Goal: Communication & Community: Connect with others

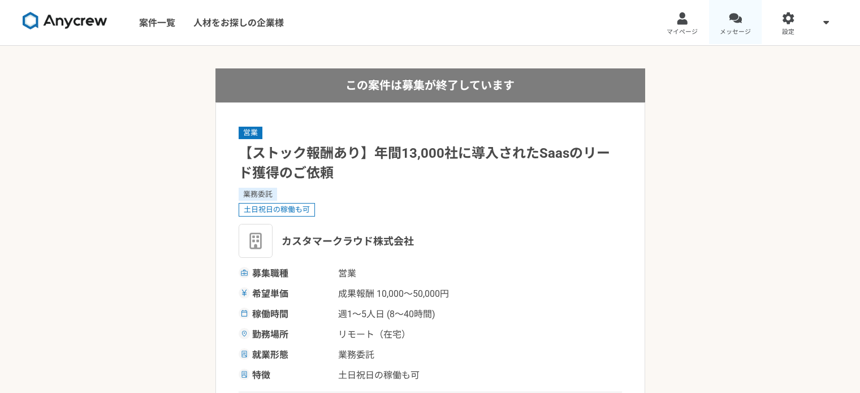
click at [721, 20] on link "メッセージ" at bounding box center [735, 22] width 53 height 45
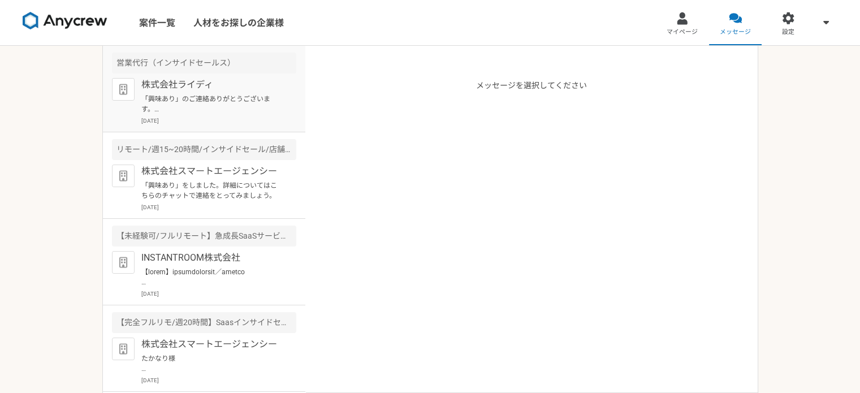
click at [239, 86] on p "株式会社ライディ" at bounding box center [211, 85] width 140 height 14
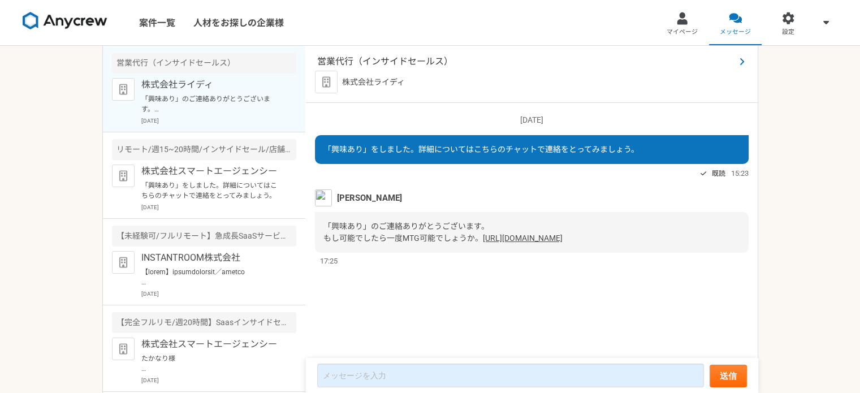
click at [393, 60] on span "営業代行（インサイドセールス）" at bounding box center [526, 62] width 418 height 14
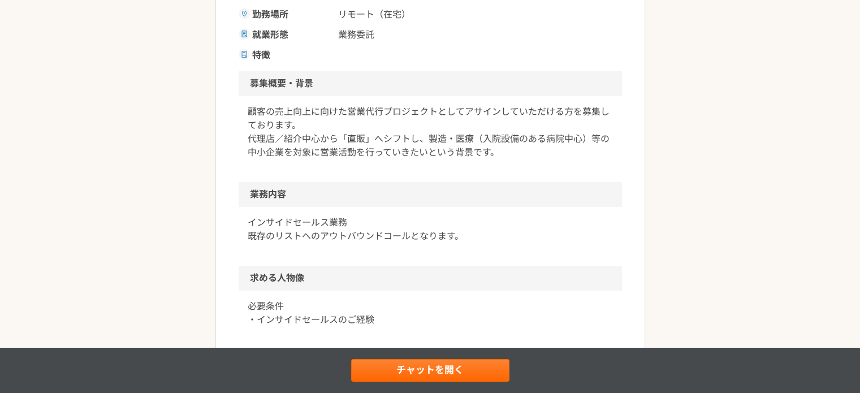
scroll to position [283, 0]
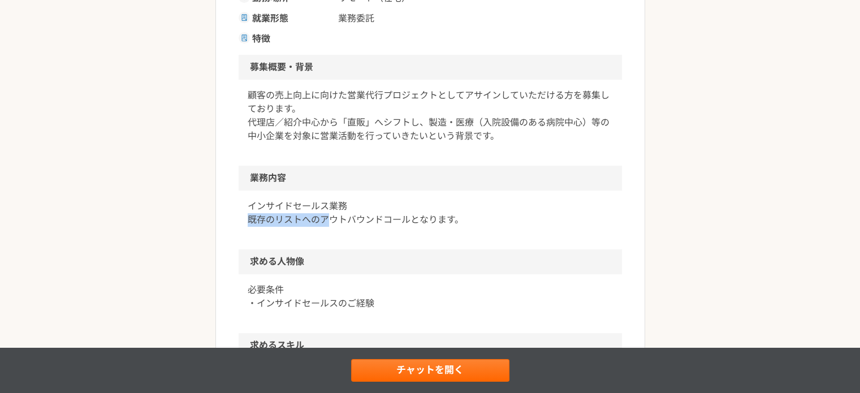
drag, startPoint x: 244, startPoint y: 218, endPoint x: 269, endPoint y: 212, distance: 26.3
click at [306, 216] on div "インサイドセールス業務 既存のリストへのアウトバウンドコールとなります。" at bounding box center [431, 220] width 384 height 59
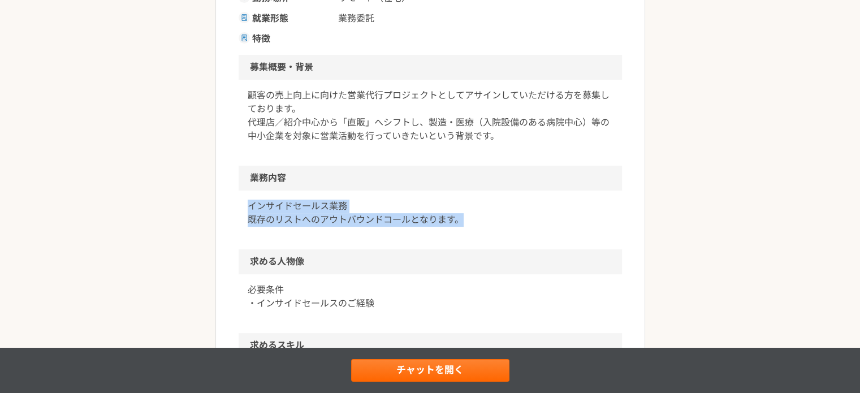
drag, startPoint x: 245, startPoint y: 208, endPoint x: 521, endPoint y: 215, distance: 276.1
click at [521, 215] on div "インサイドセールス業務 既存のリストへのアウトバウンドコールとなります。" at bounding box center [431, 220] width 384 height 59
copy p "インサイドセールス業務 既存のリストへのアウトバウンドコールとなります。"
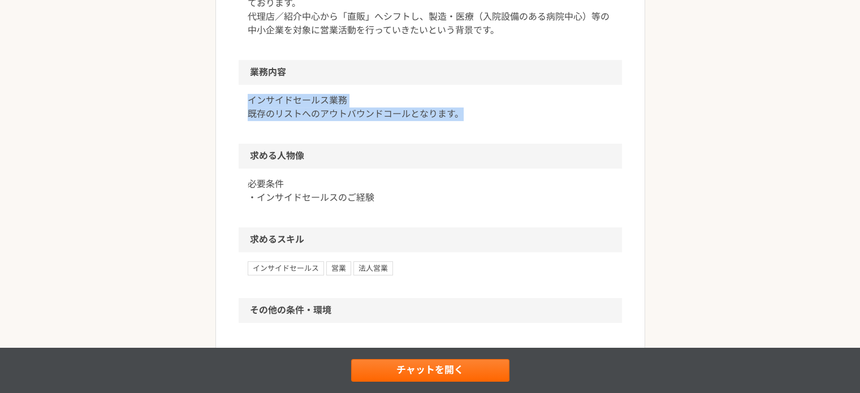
scroll to position [396, 0]
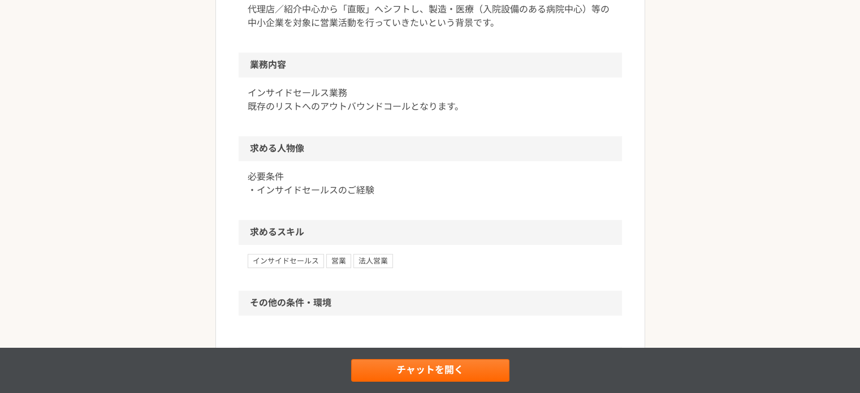
click at [585, 178] on p "必要条件 ・インサイドセールスのご経験" at bounding box center [430, 183] width 365 height 27
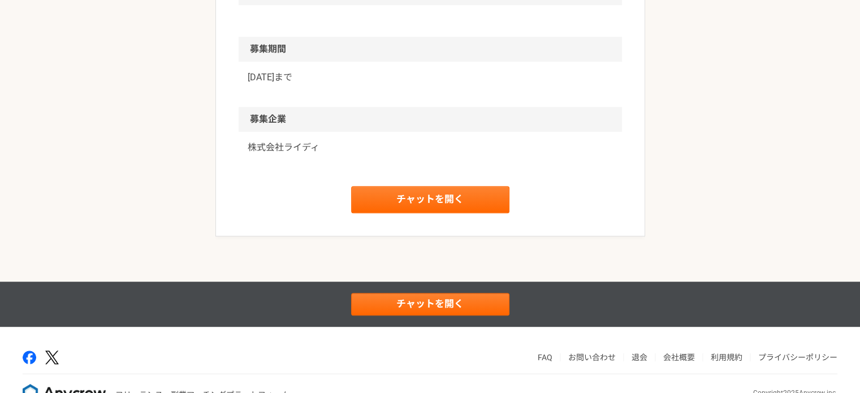
scroll to position [738, 0]
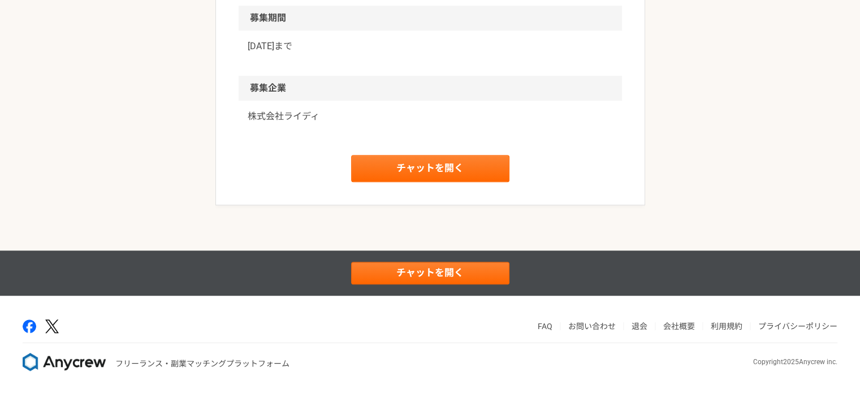
click at [307, 118] on p "株式会社ライディ" at bounding box center [430, 117] width 365 height 14
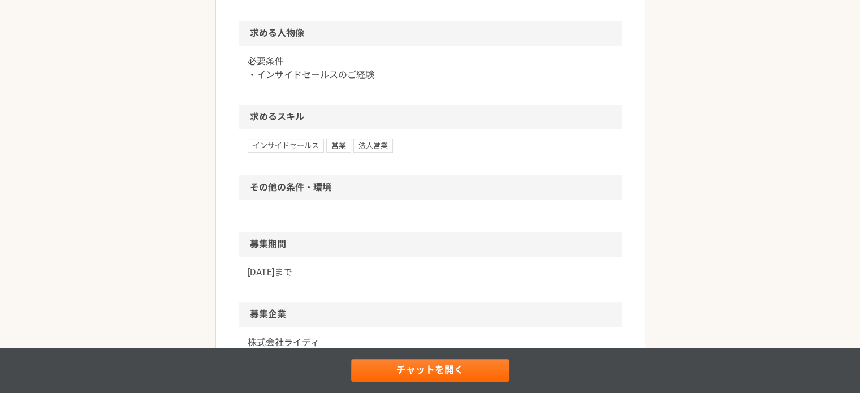
scroll to position [692, 0]
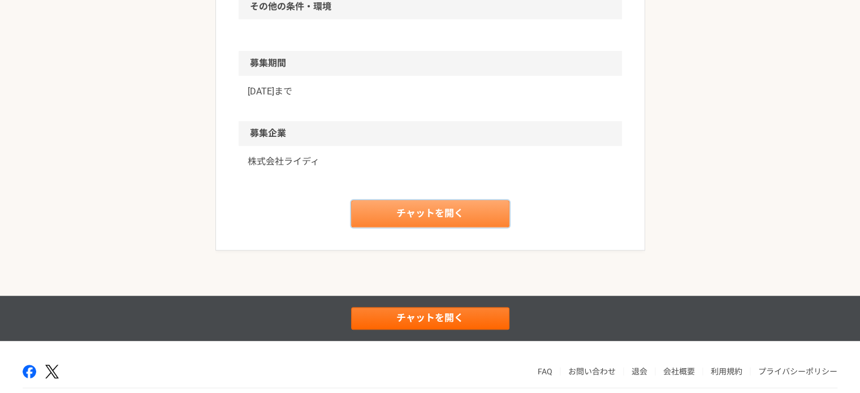
click at [412, 203] on link "チャットを開く" at bounding box center [430, 213] width 158 height 27
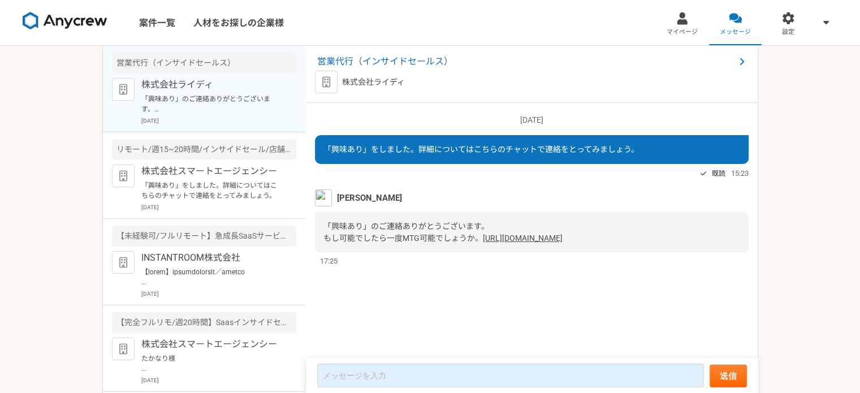
click at [483, 243] on link "[URL][DOMAIN_NAME]" at bounding box center [523, 238] width 80 height 9
drag, startPoint x: 335, startPoint y: 199, endPoint x: 390, endPoint y: 201, distance: 55.5
click at [390, 201] on div "[PERSON_NAME]" at bounding box center [532, 197] width 434 height 17
copy span "[PERSON_NAME]"
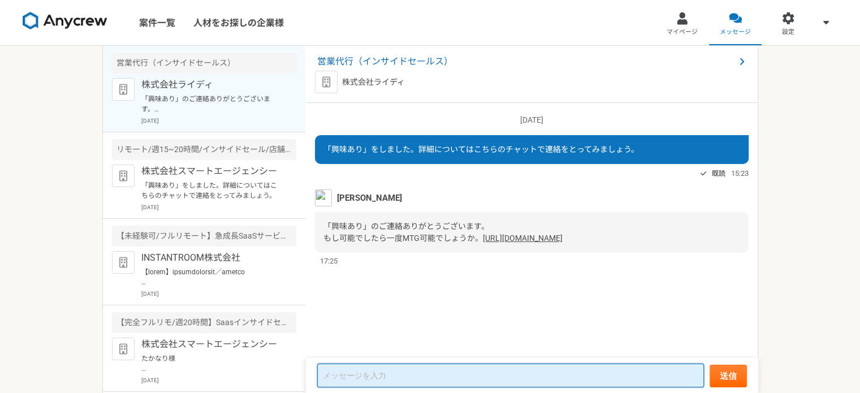
click at [367, 381] on textarea at bounding box center [510, 376] width 387 height 24
paste textarea "[PERSON_NAME]"
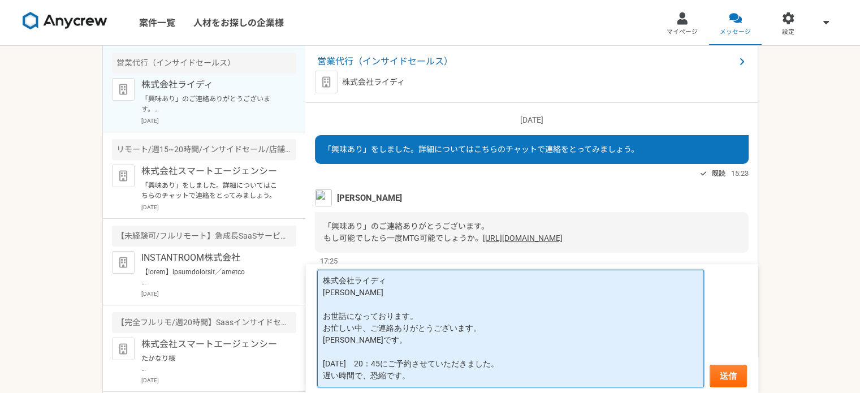
scroll to position [18, 0]
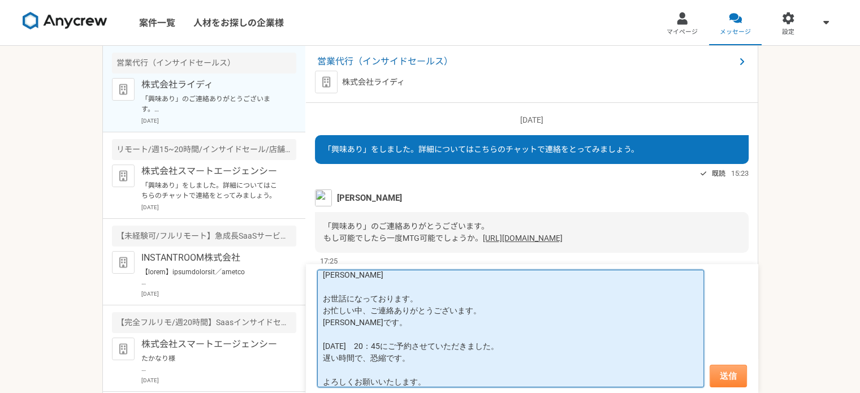
type textarea "株式会社ライディ [PERSON_NAME] お世話になっております。 お忙しい中、ご連絡ありがとうございます。 [PERSON_NAME]です。 [DATE…"
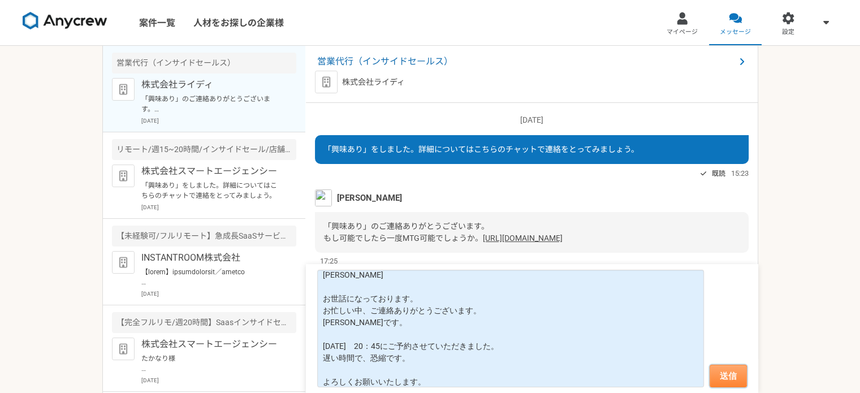
click at [714, 373] on button "送信" at bounding box center [728, 376] width 37 height 23
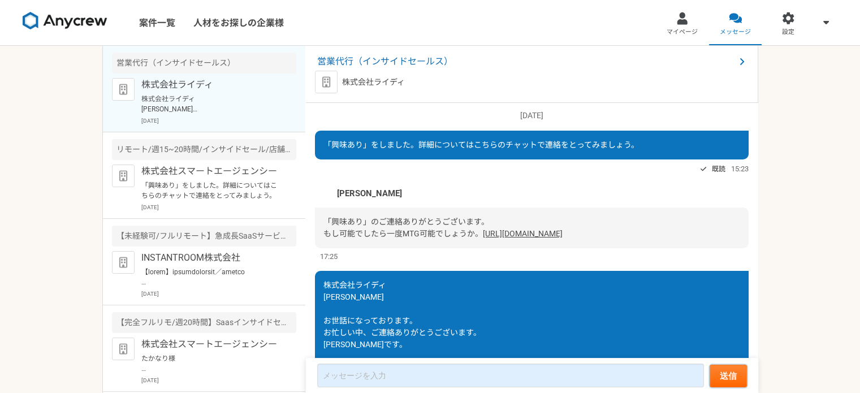
scroll to position [0, 0]
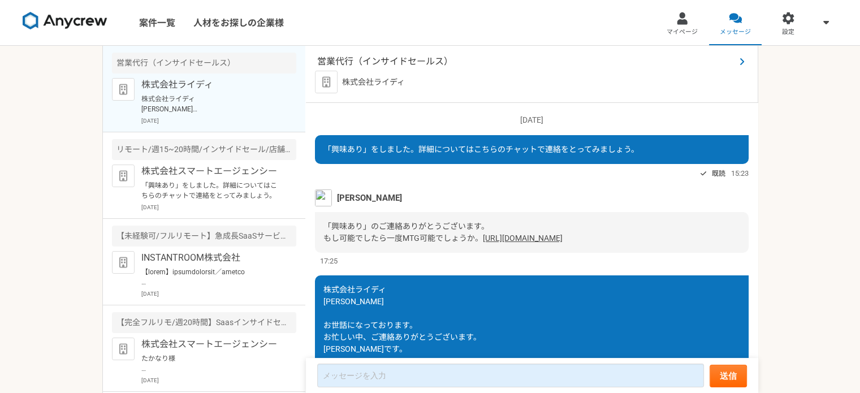
click at [384, 61] on span "営業代行（インサイドセールス）" at bounding box center [526, 62] width 418 height 14
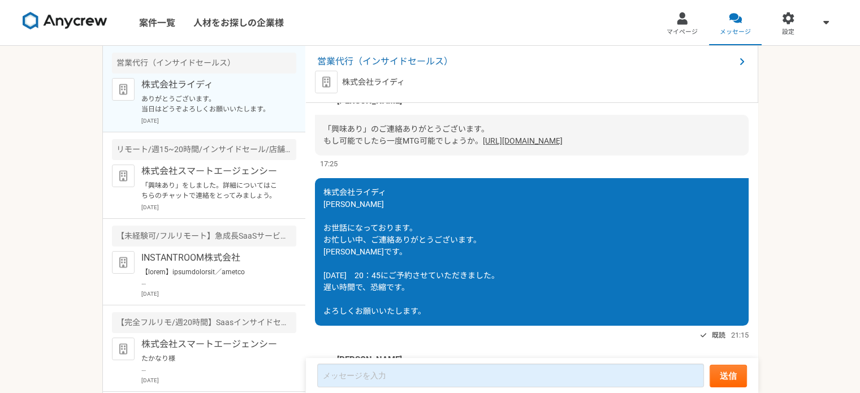
scroll to position [212, 0]
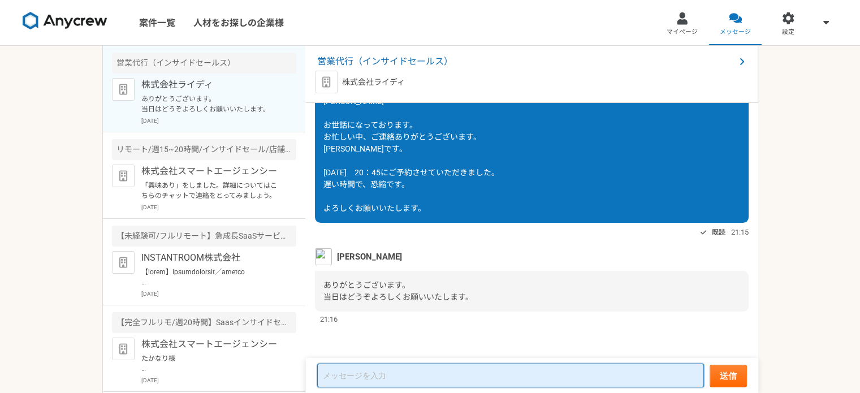
click at [439, 367] on textarea at bounding box center [510, 376] width 387 height 24
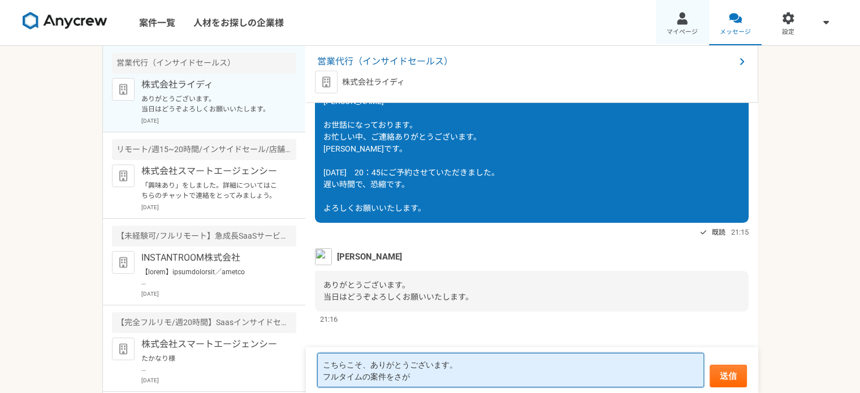
type textarea "こちらこそ、ありがとうございます。 フルタイムの案件をさが"
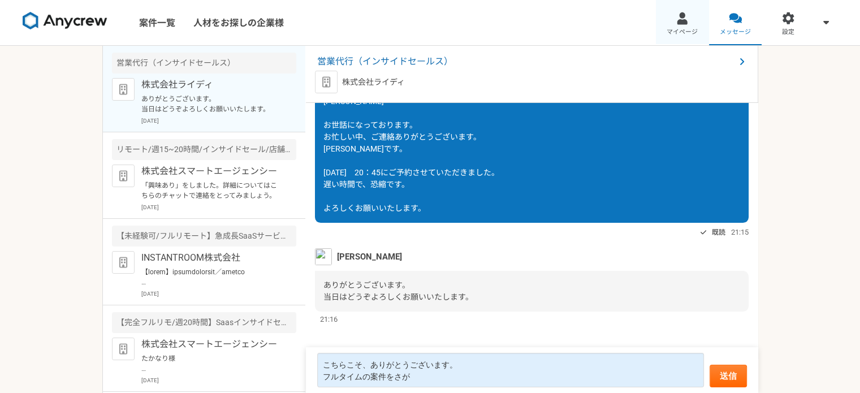
click at [696, 5] on link "マイページ" at bounding box center [682, 22] width 53 height 45
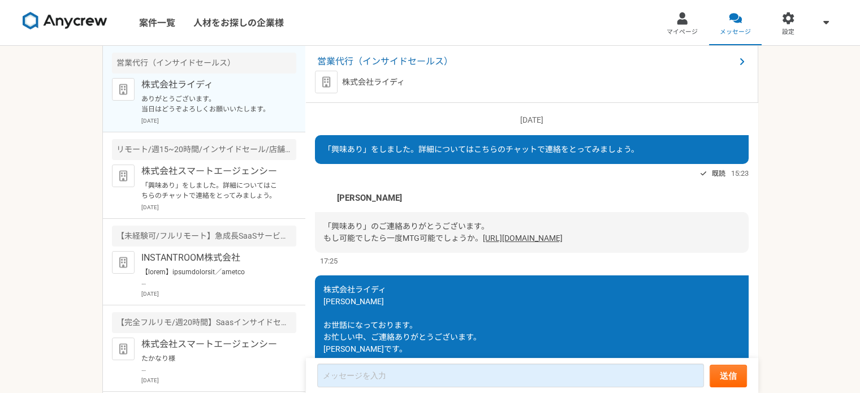
scroll to position [212, 0]
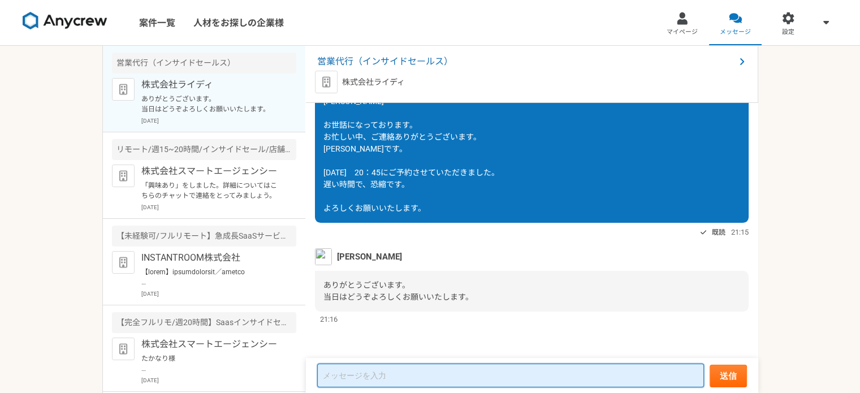
click at [385, 364] on textarea at bounding box center [510, 376] width 387 height 24
type textarea "よ"
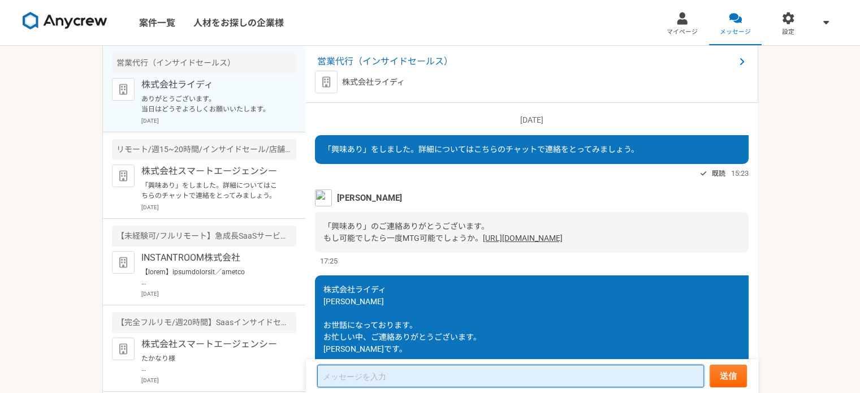
scroll to position [0, 0]
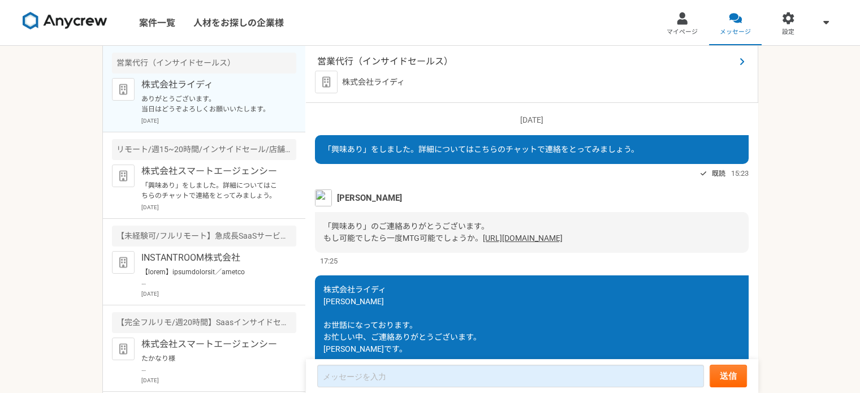
click at [406, 64] on span "営業代行（インサイドセールス）" at bounding box center [526, 62] width 418 height 14
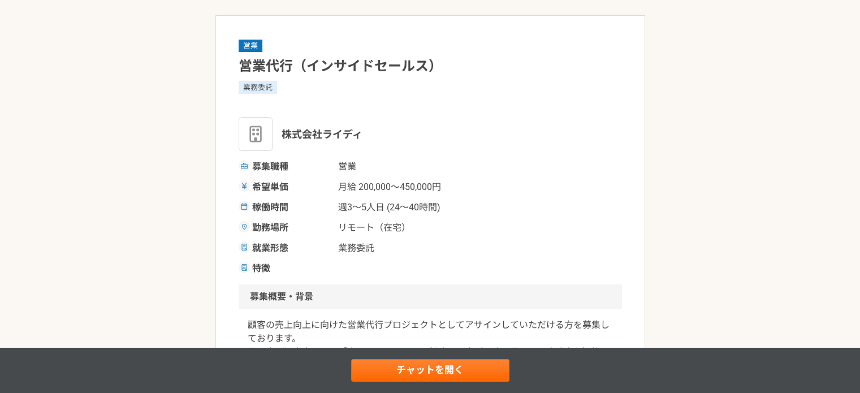
scroll to position [113, 0]
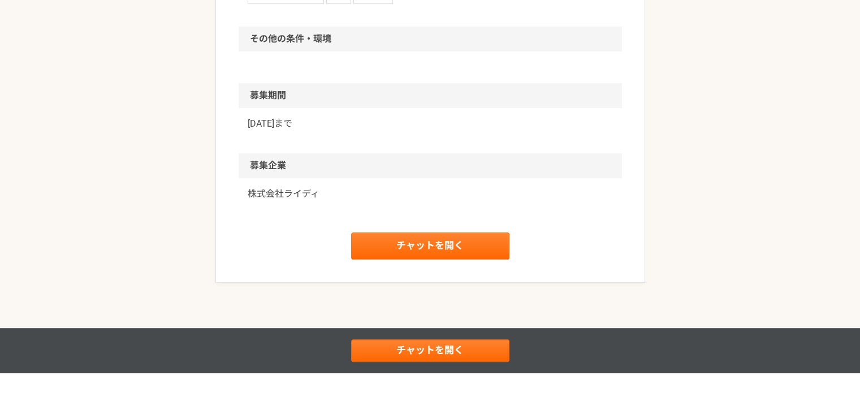
scroll to position [692, 0]
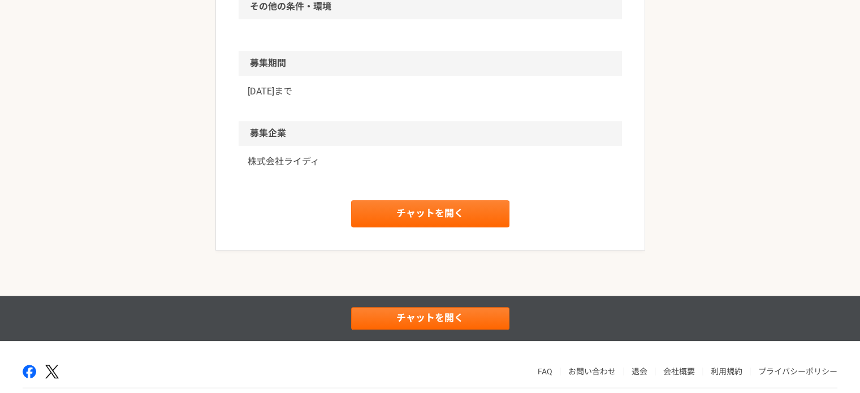
click at [299, 160] on p "株式会社ライディ" at bounding box center [430, 162] width 365 height 14
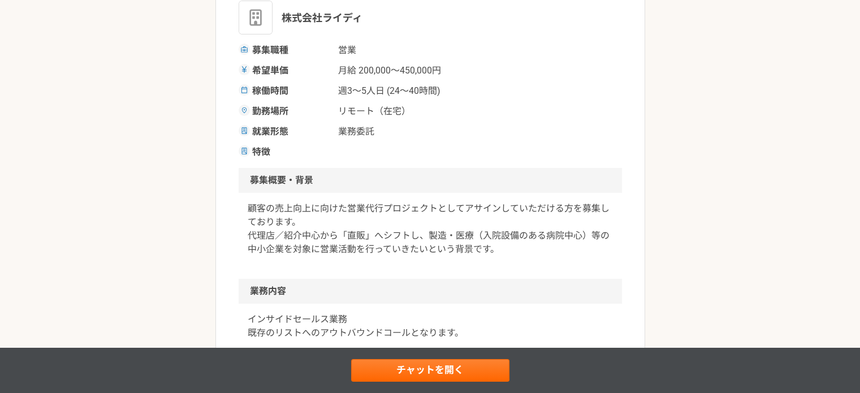
scroll to position [226, 0]
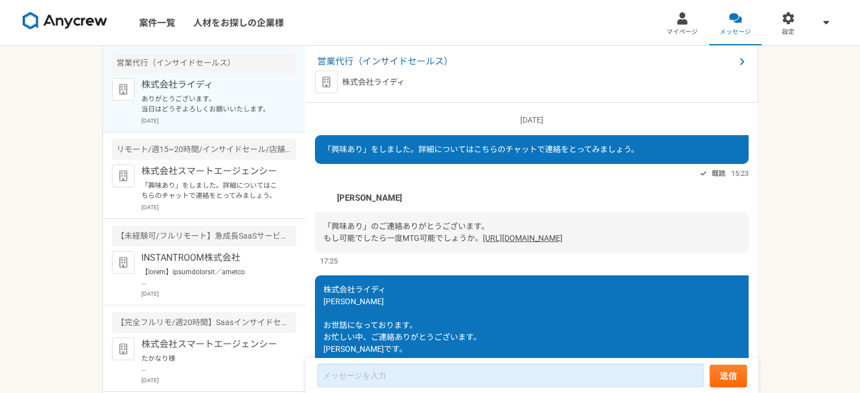
scroll to position [212, 0]
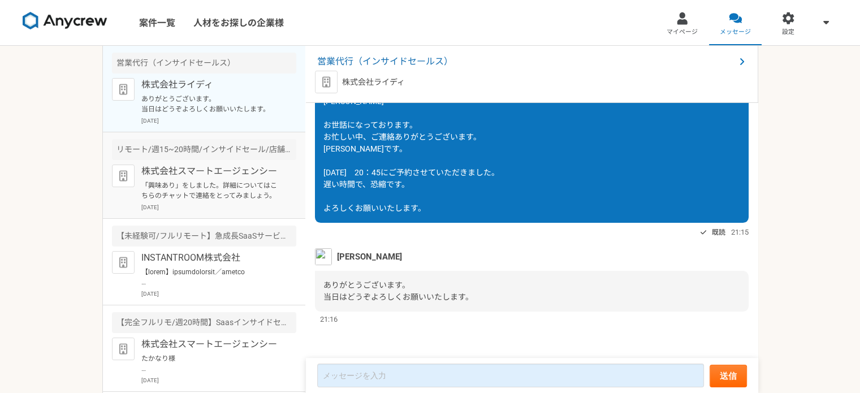
click at [248, 201] on div "株式会社スマートエージェンシー 「興味あり」をしました。詳細についてはこちらのチャットで連絡をとってみましょう。 2025年9月23日" at bounding box center [218, 188] width 155 height 47
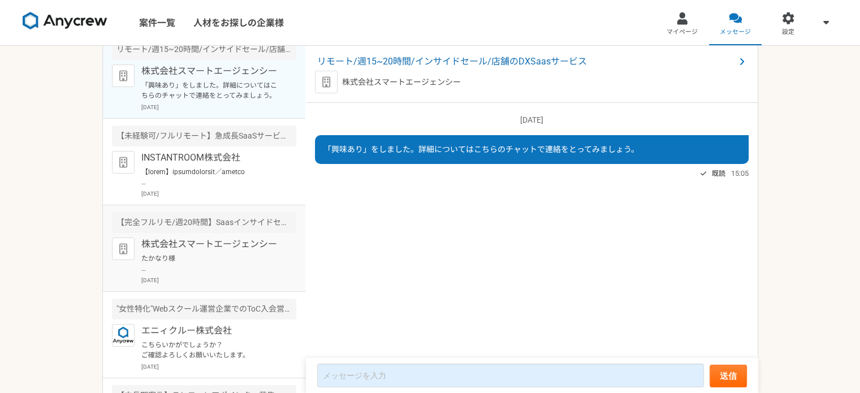
scroll to position [113, 0]
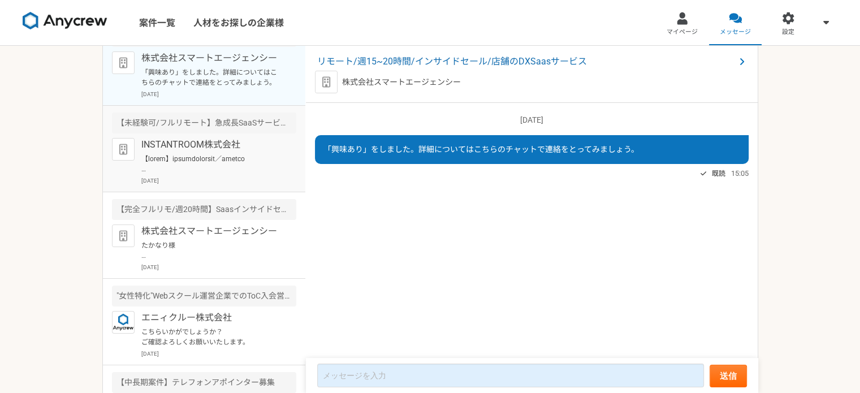
click at [243, 178] on p "[DATE]" at bounding box center [218, 180] width 155 height 8
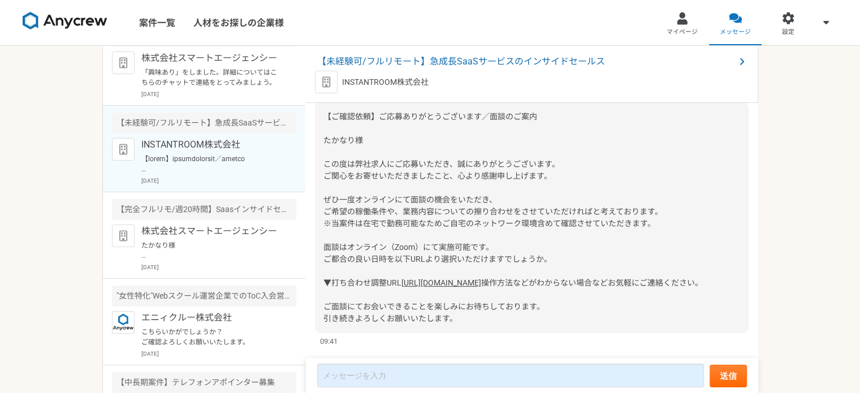
scroll to position [199, 0]
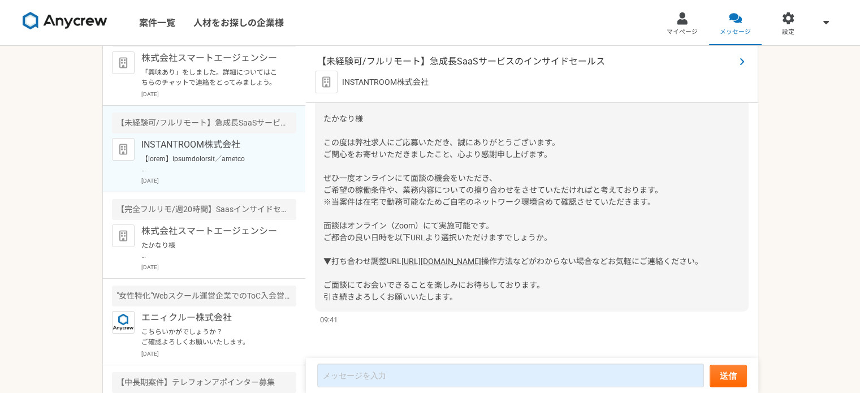
click at [416, 62] on span "【未経験可/フルリモート】急成長SaaSサービスのインサイドセールス" at bounding box center [526, 62] width 418 height 14
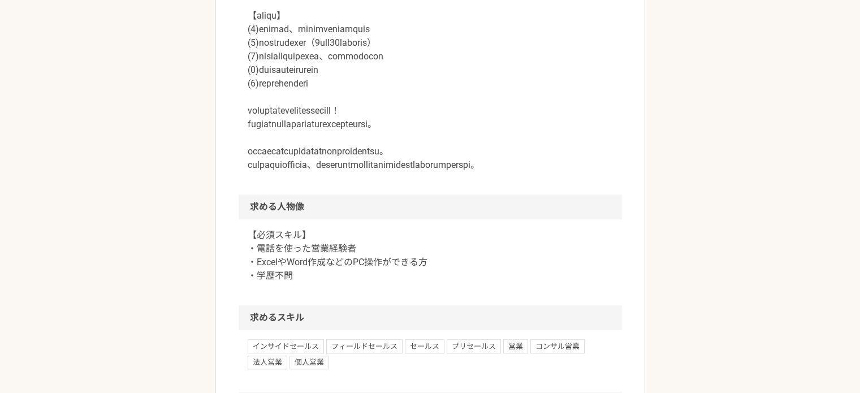
scroll to position [735, 0]
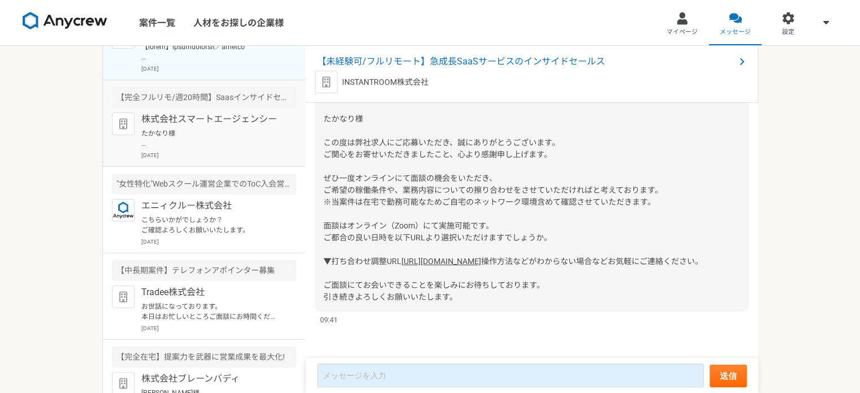
scroll to position [226, 0]
click at [248, 151] on p "[DATE]" at bounding box center [218, 154] width 155 height 8
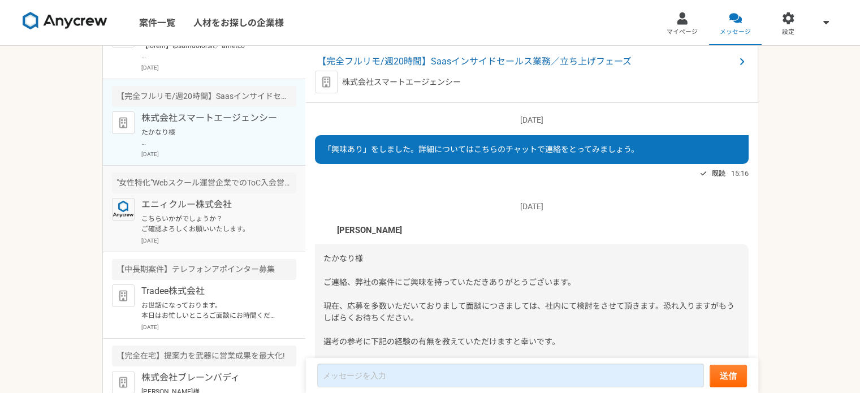
scroll to position [80, 0]
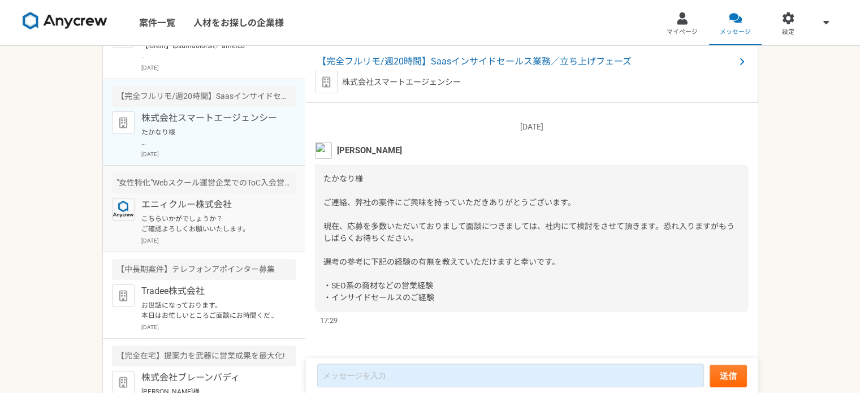
click at [267, 229] on p "こちらいかがでしょうか？ ご確認よろしくお願いいたします。" at bounding box center [211, 224] width 140 height 20
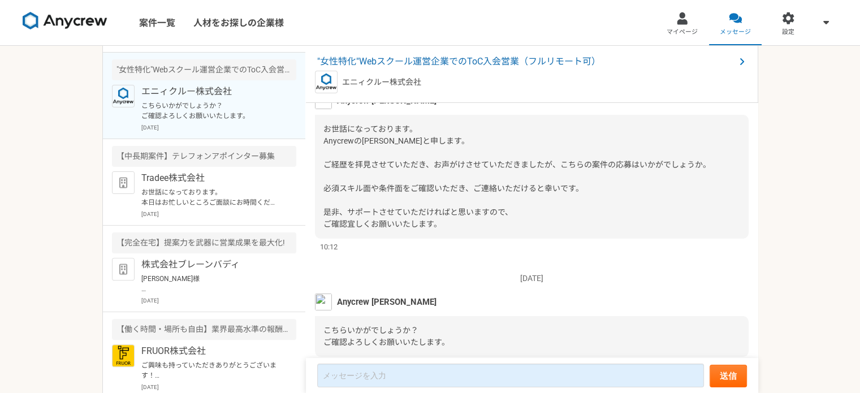
scroll to position [88, 0]
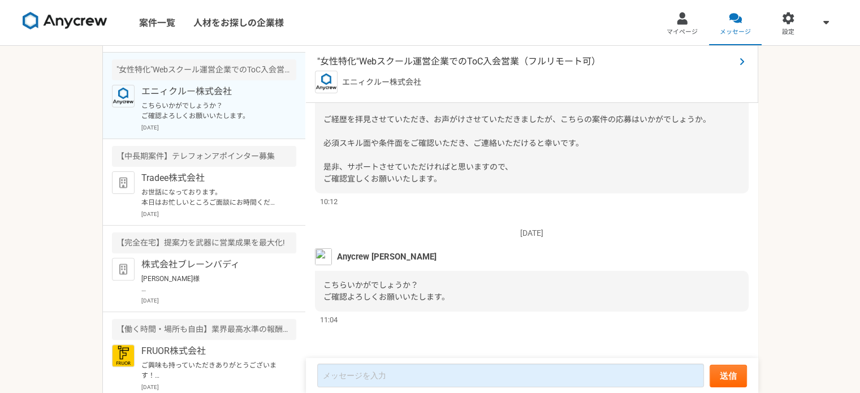
click at [448, 64] on span ""女性特化"Webスクール運営企業でのToC入会営業（フルリモート可）" at bounding box center [526, 62] width 418 height 14
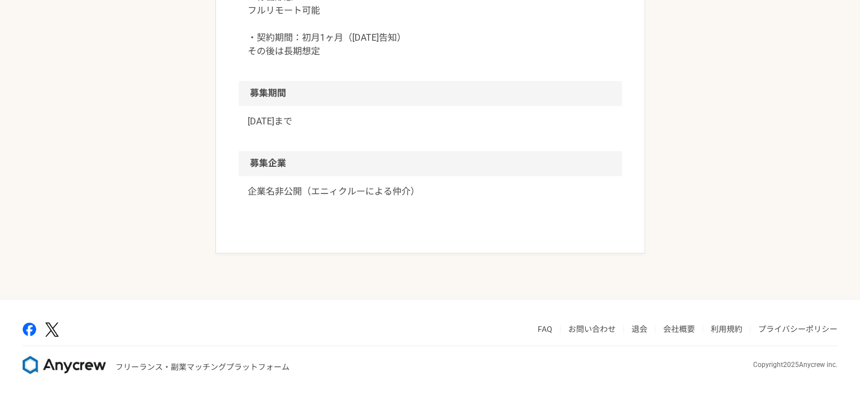
scroll to position [1527, 0]
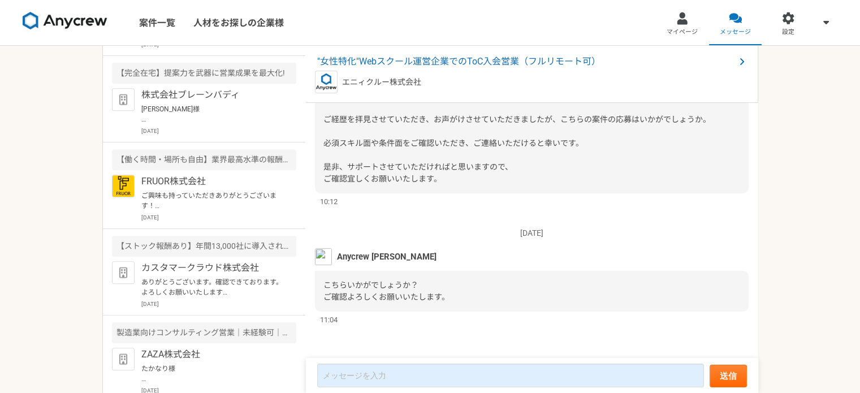
scroll to position [453, 0]
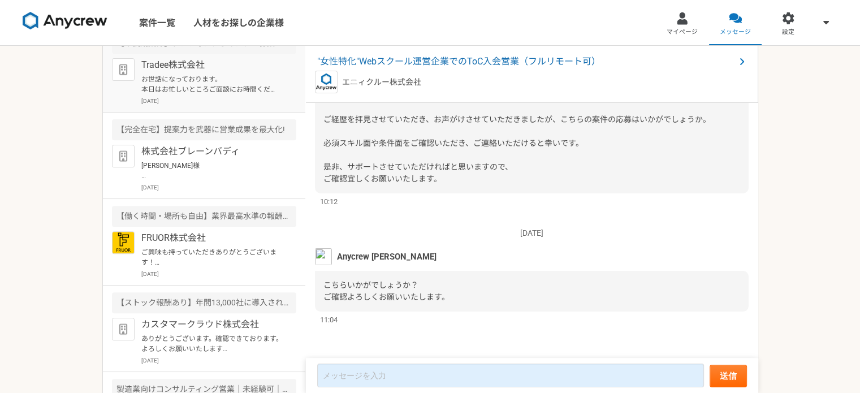
click at [247, 76] on p "お世話になっております。 本日はお忙しいところご面談にお時間くださりありがとうございました！ 今回のご面談を受け、[PERSON_NAME]様にはぜひ弊社の業…" at bounding box center [211, 84] width 140 height 20
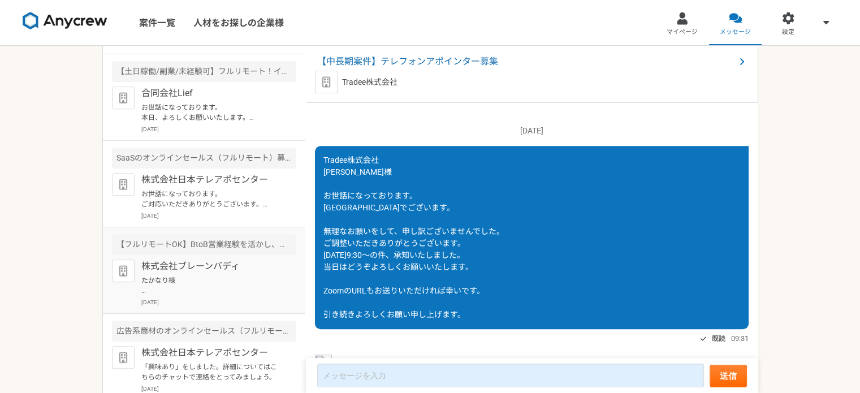
scroll to position [863, 0]
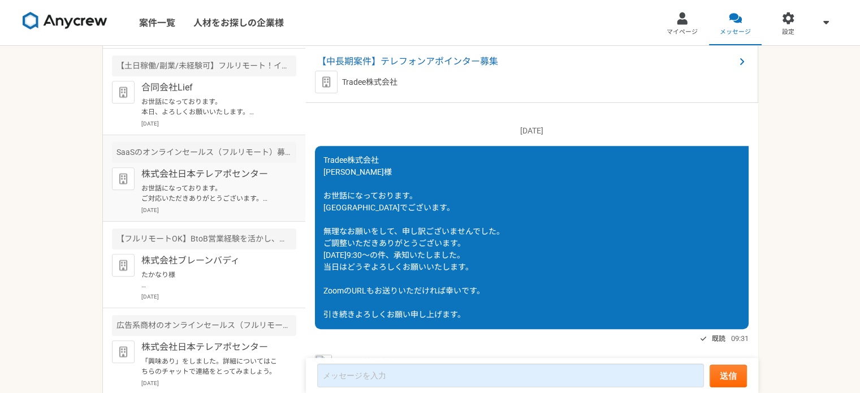
click at [226, 199] on p "お世話になっております。 ご対応いただきありがとうございます。 引き続き、どうぞよろしくお願いいたします。" at bounding box center [211, 193] width 140 height 20
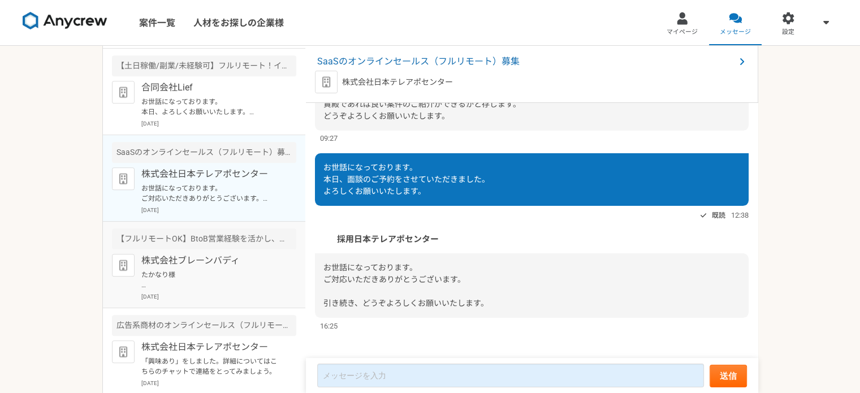
scroll to position [277, 0]
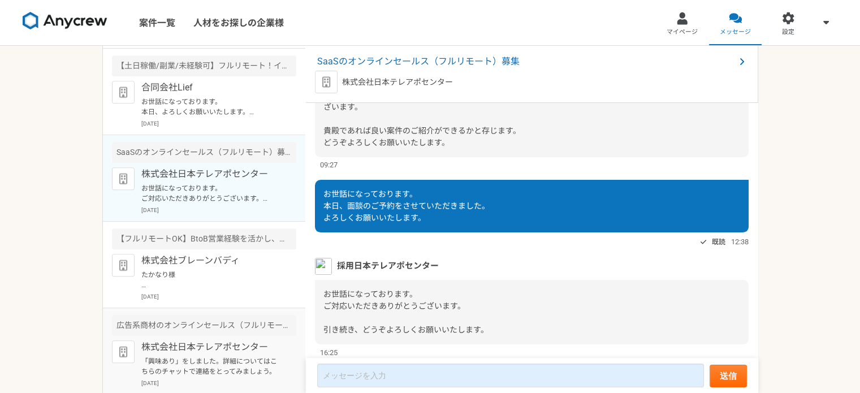
click at [200, 363] on p "「興味あり」をしました。詳細についてはこちらのチャットで連絡をとってみましょう。" at bounding box center [211, 366] width 140 height 20
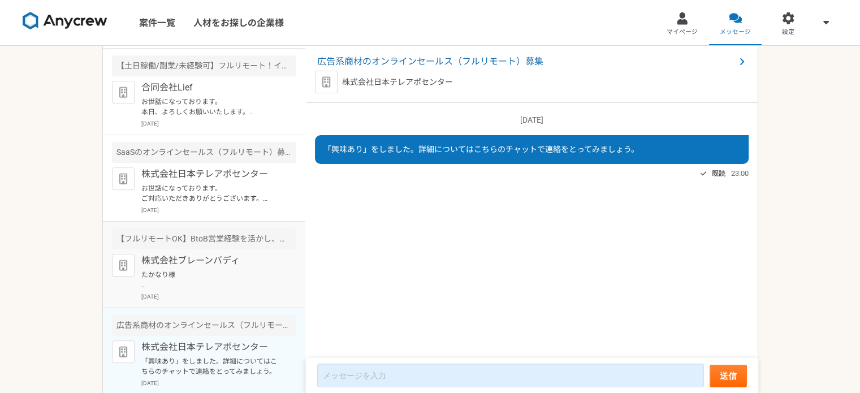
click at [213, 283] on p "たかなり様 突然のメッセージ失礼致します。 株式会社ブレーンバディ採用担当の[PERSON_NAME]と申します。 今回ご経歴を拝見し、お客様のセールス支援業…" at bounding box center [211, 280] width 140 height 20
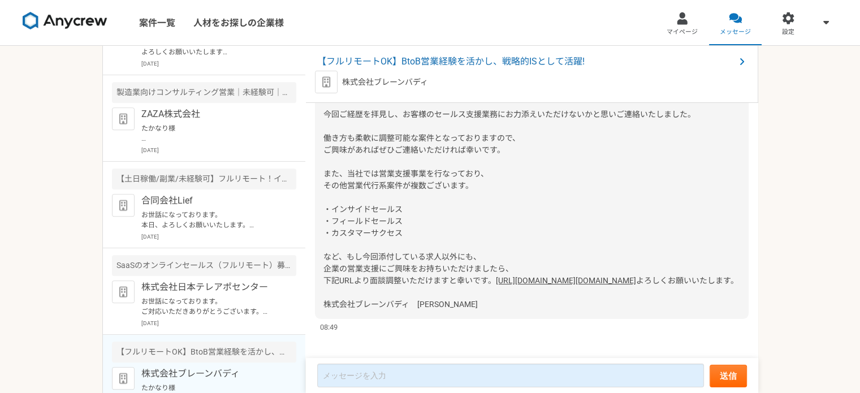
scroll to position [58, 0]
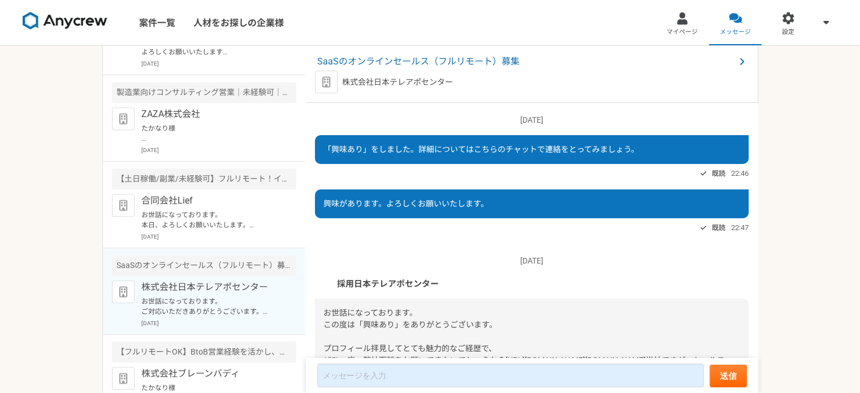
scroll to position [334, 0]
